Goal: Task Accomplishment & Management: Manage account settings

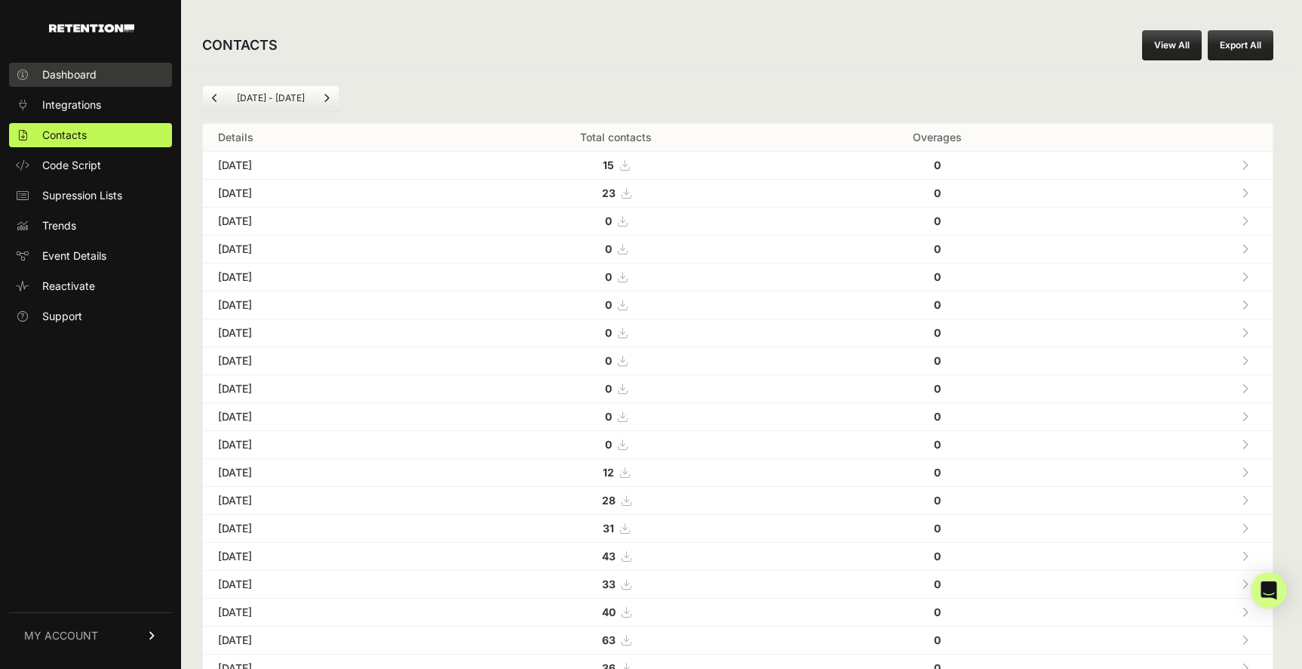
click at [88, 85] on link "Dashboard" at bounding box center [90, 75] width 163 height 24
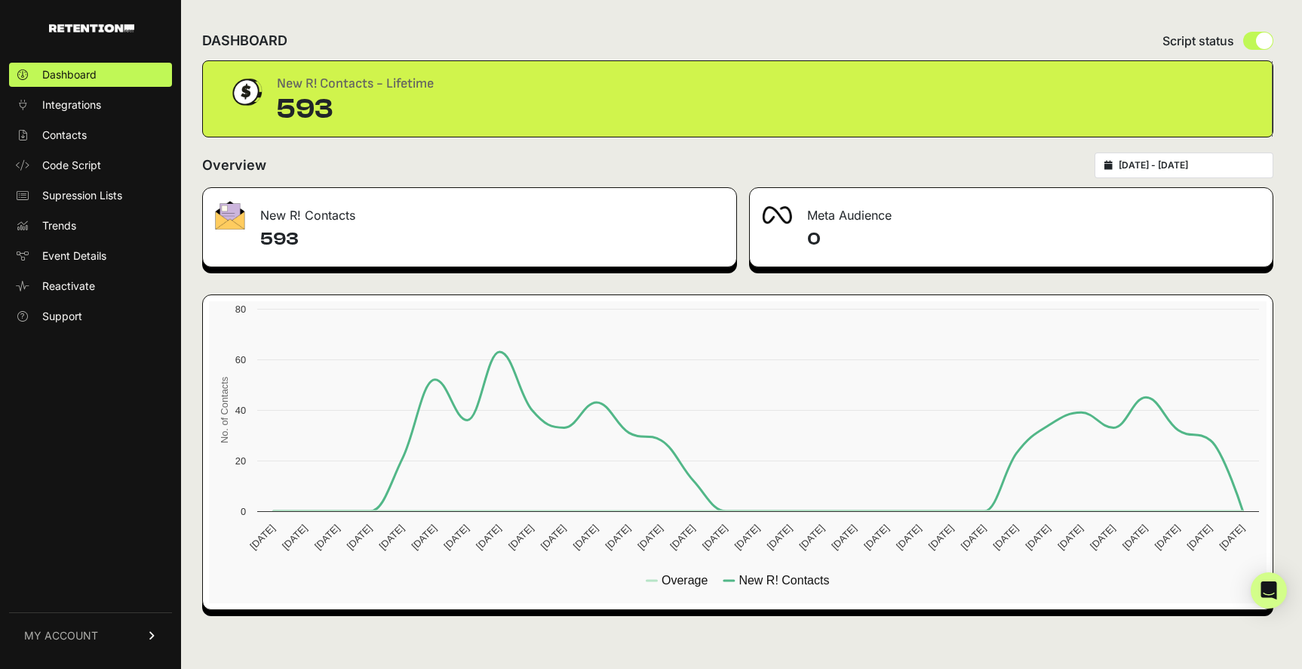
click at [1270, 38] on input "radio" at bounding box center [1259, 41] width 30 height 18
radio input "true"
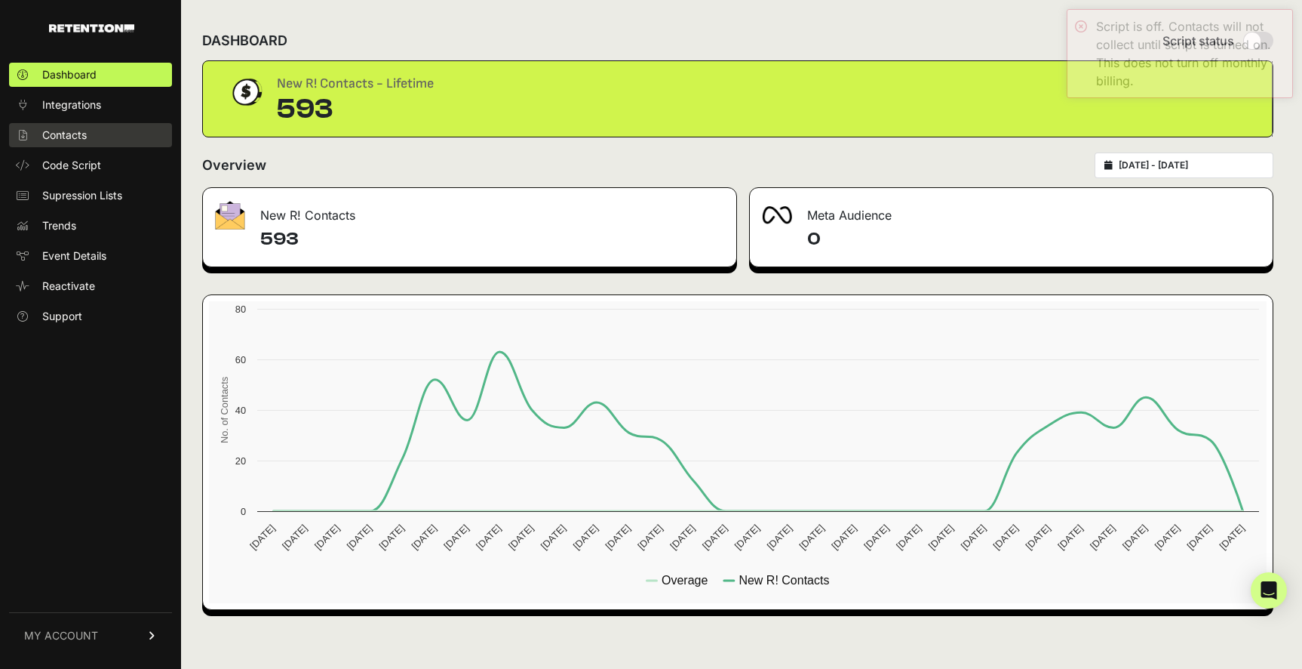
click at [102, 133] on link "Contacts" at bounding box center [90, 135] width 163 height 24
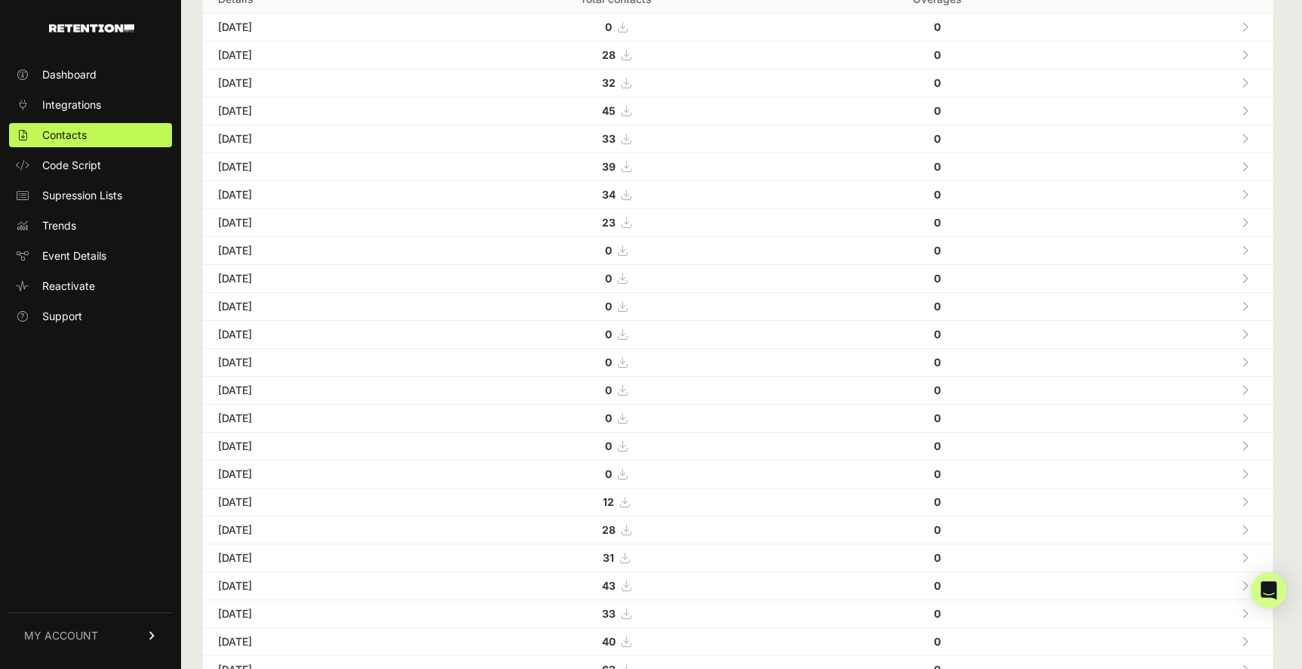
scroll to position [131, 0]
